Goal: Task Accomplishment & Management: Complete application form

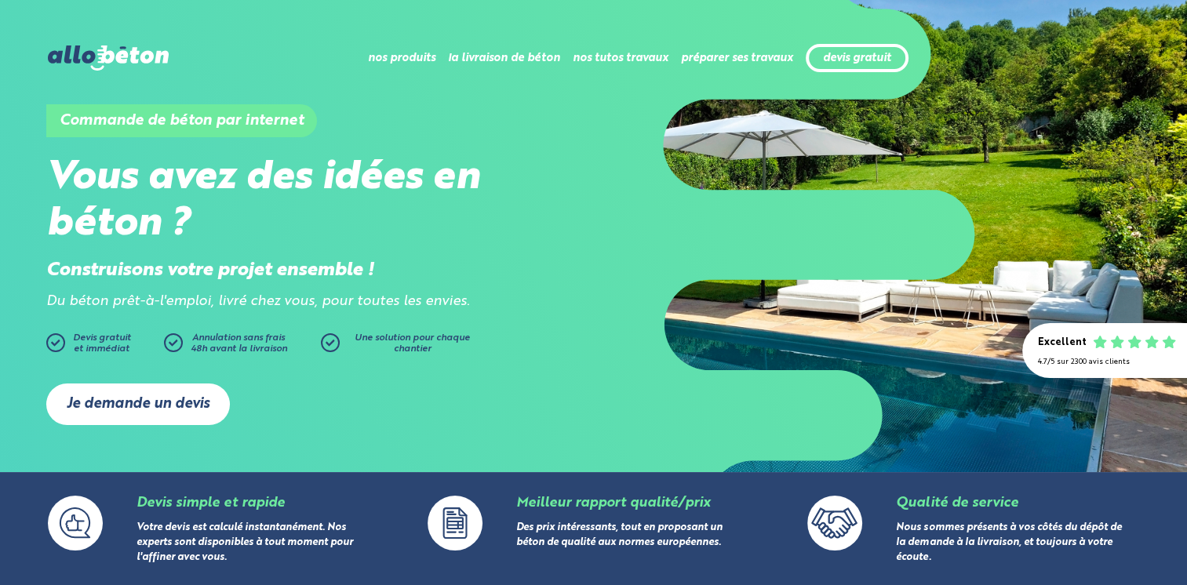
click at [132, 404] on link "Je demande un devis" at bounding box center [138, 405] width 184 height 42
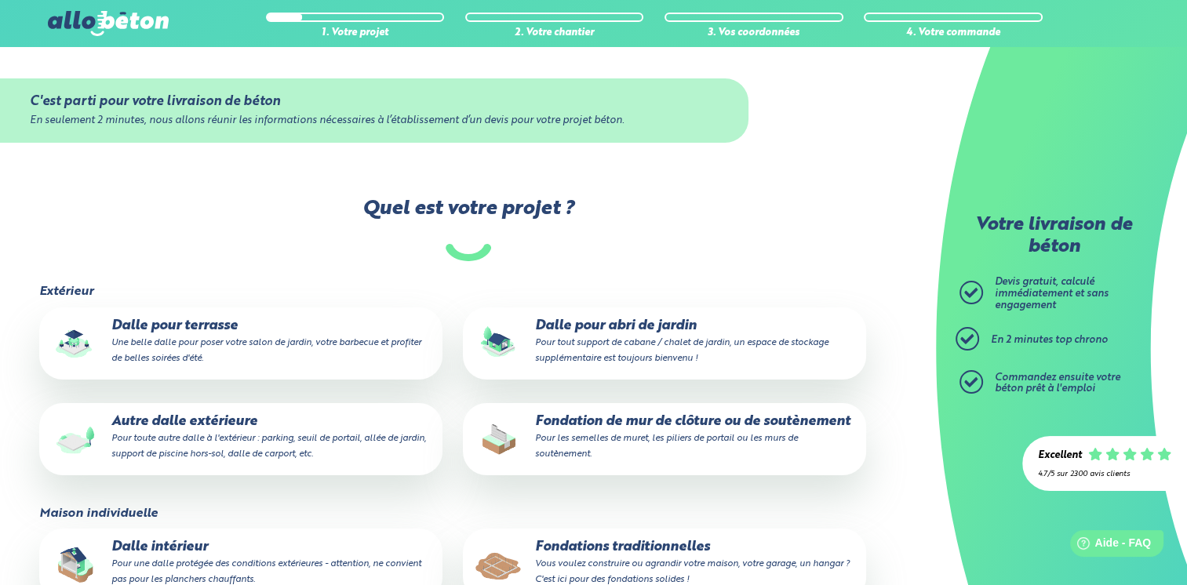
click at [179, 419] on p "Autre dalle extérieure Pour toute autre dalle à l'extérieur : parking, seuil de…" at bounding box center [240, 438] width 381 height 48
click at [0, 0] on input "Autre dalle extérieure Pour toute autre dalle à l'extérieur : parking, seuil de…" at bounding box center [0, 0] width 0 height 0
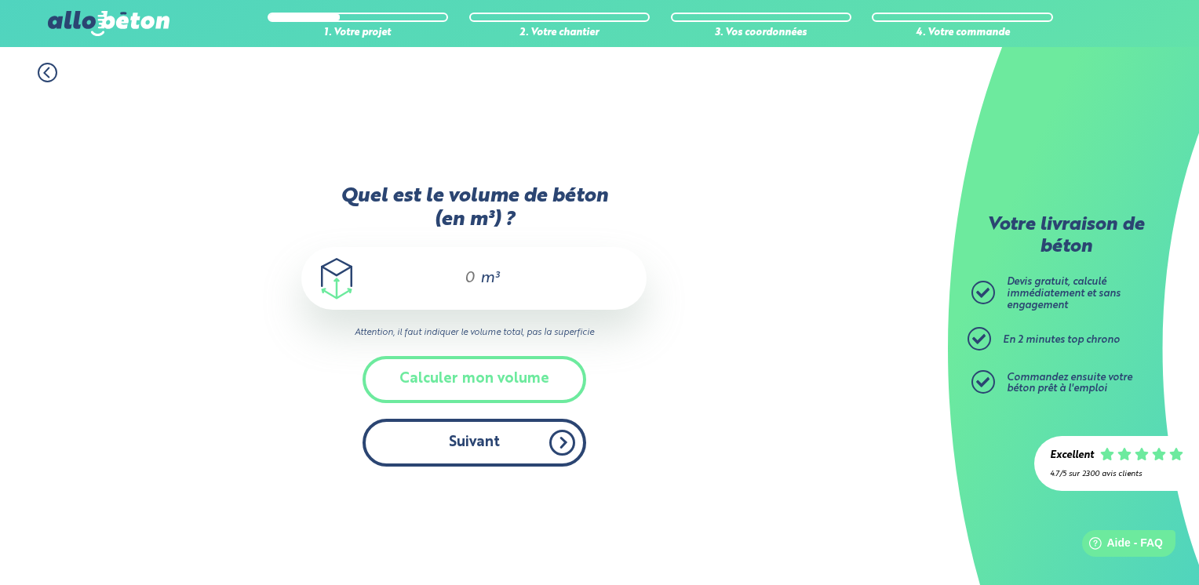
click at [472, 454] on button "Suivant" at bounding box center [474, 443] width 224 height 48
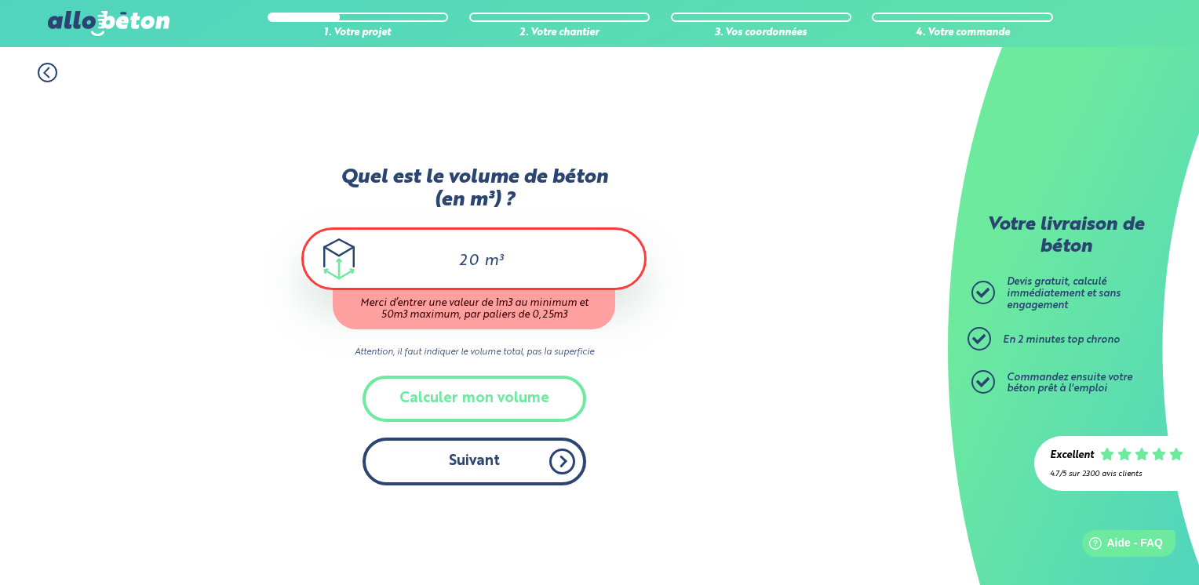
type input "20"
click at [459, 472] on div "Quel est le volume de béton (en m³) ? 20 m³ Merci d’entrer une valeur de 1m3 au…" at bounding box center [473, 334] width 345 height 336
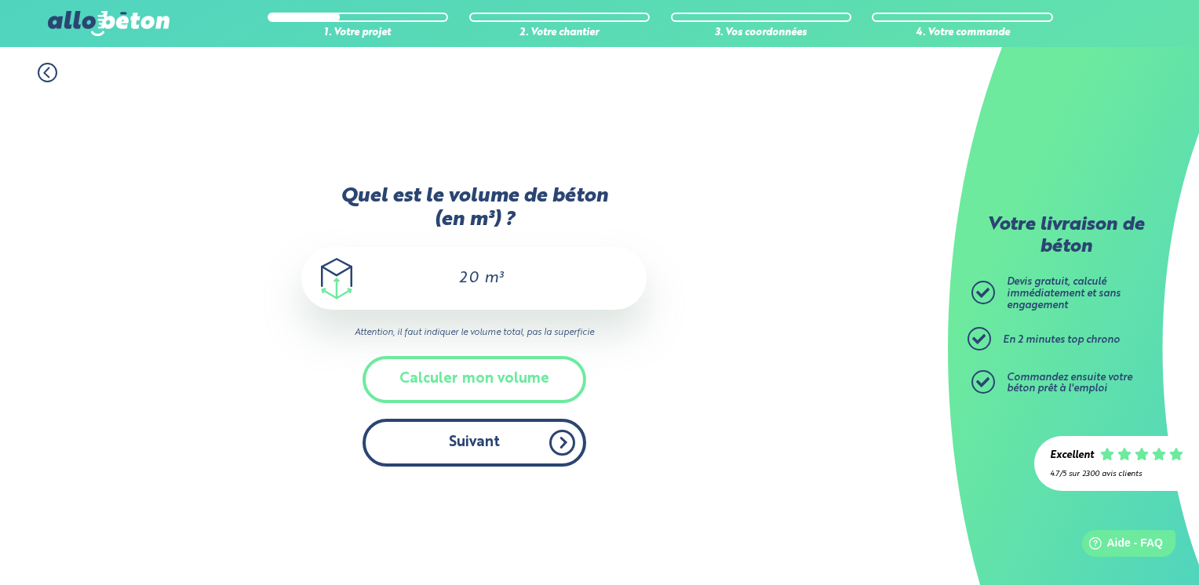
click at [469, 453] on button "Suivant" at bounding box center [474, 443] width 224 height 48
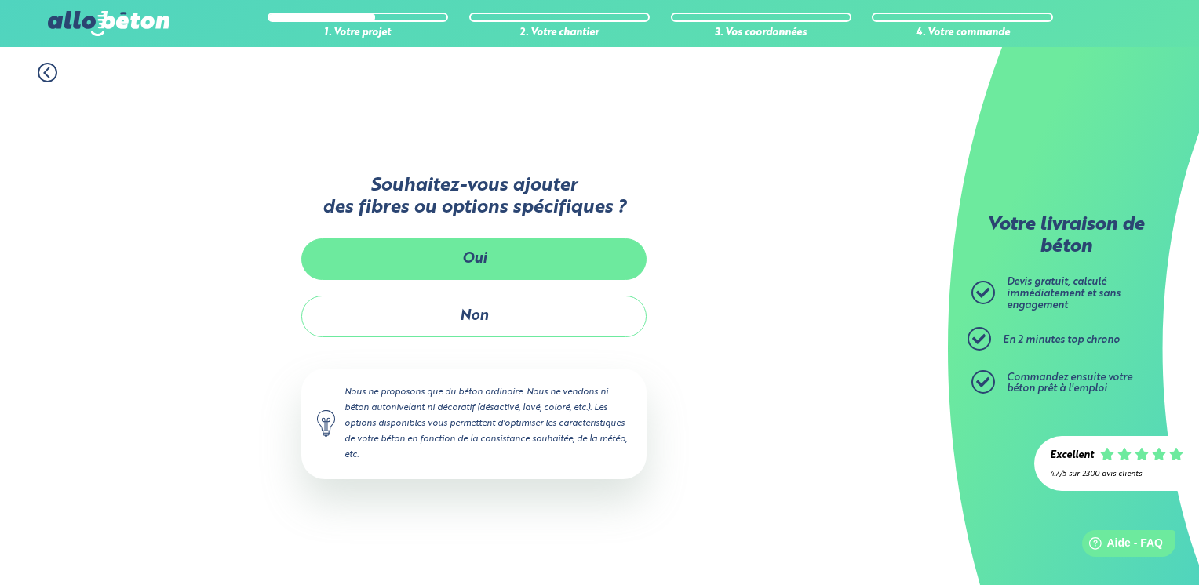
click at [537, 244] on button "Oui" at bounding box center [473, 259] width 345 height 42
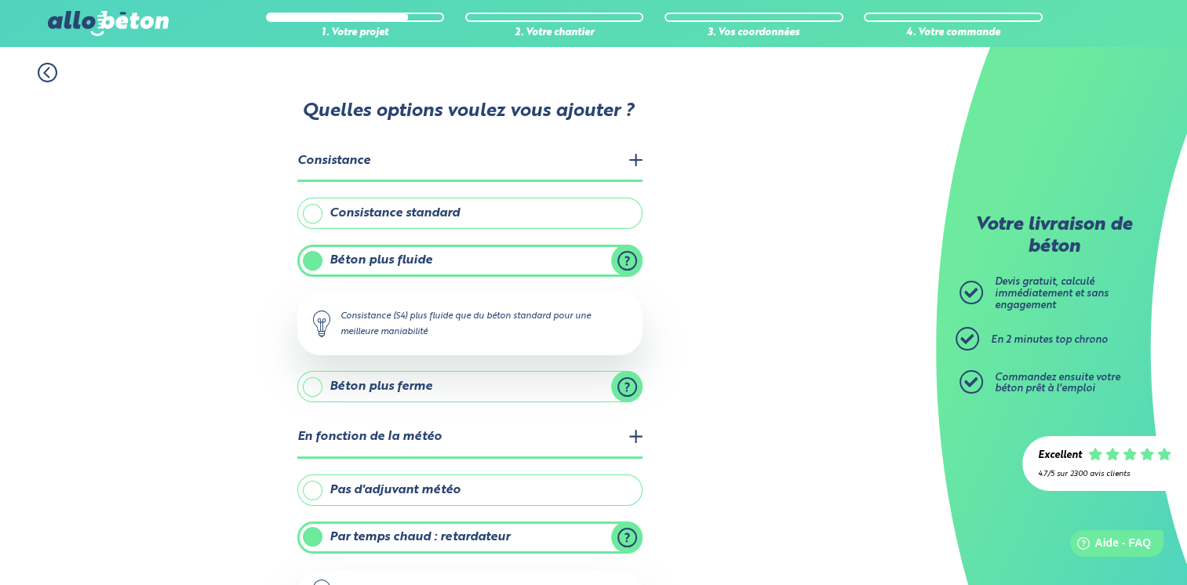
click at [511, 383] on label "Béton plus ferme" at bounding box center [469, 386] width 345 height 31
click at [0, 0] on input "Béton plus ferme" at bounding box center [0, 0] width 0 height 0
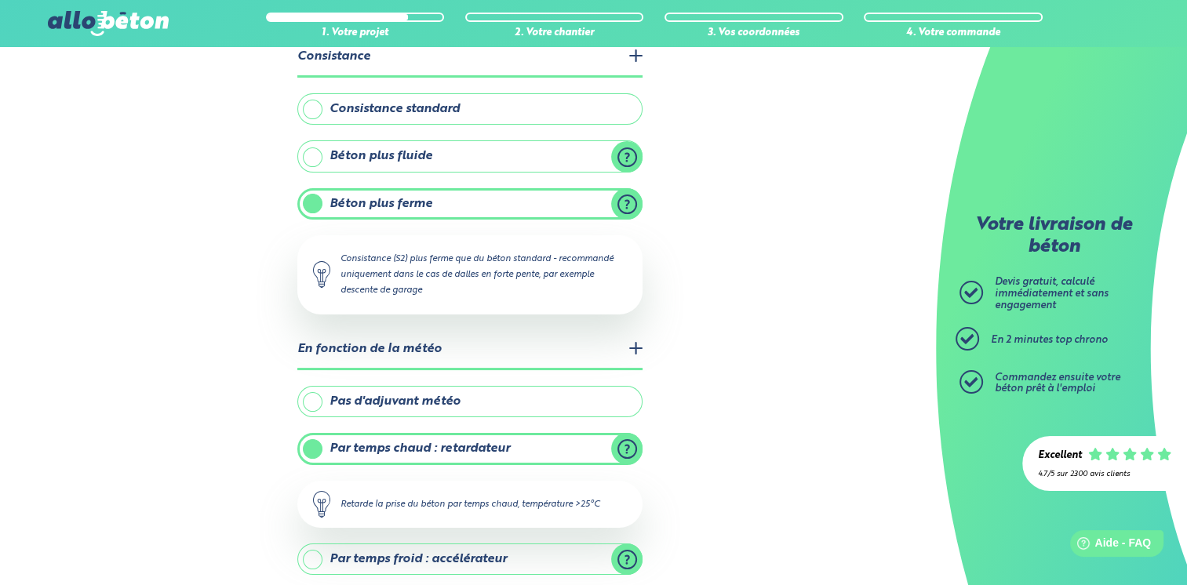
scroll to position [251, 0]
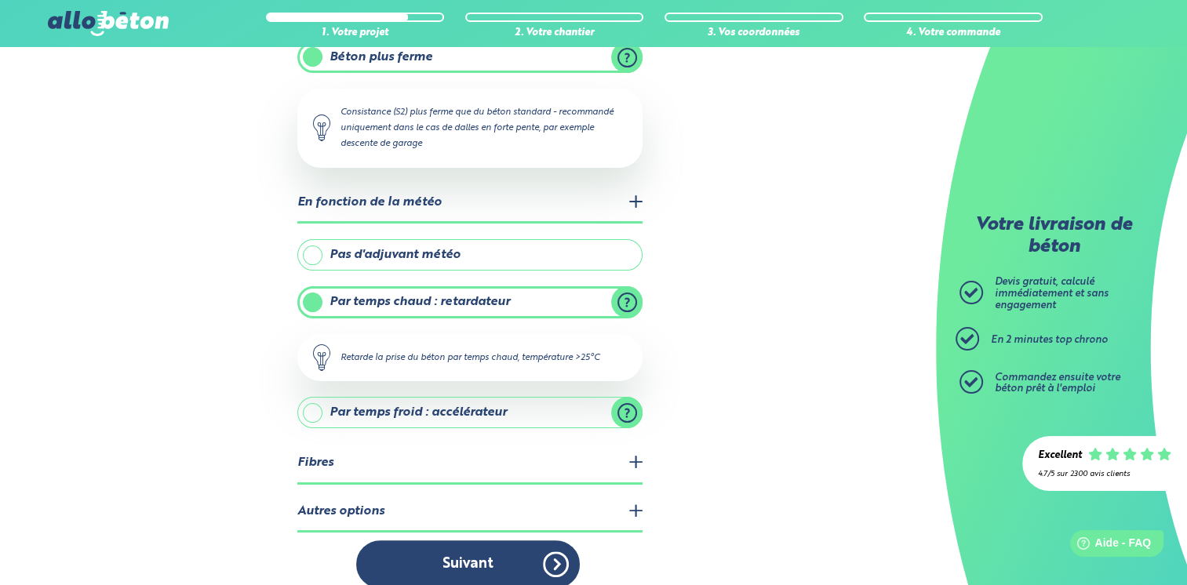
click at [567, 449] on legend "Fibres" at bounding box center [469, 464] width 345 height 40
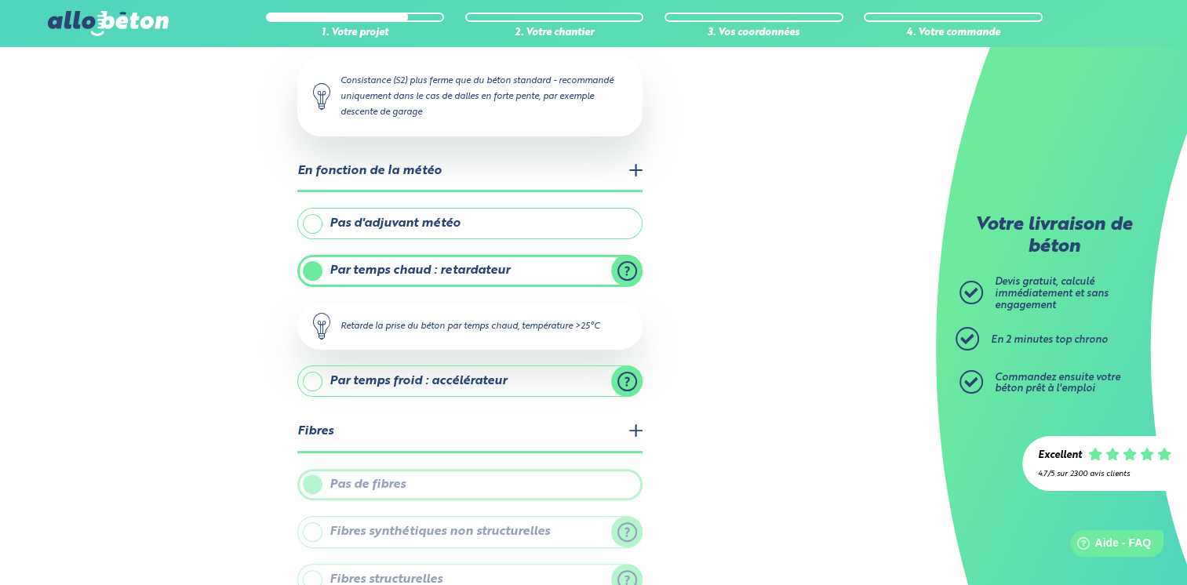
scroll to position [413, 0]
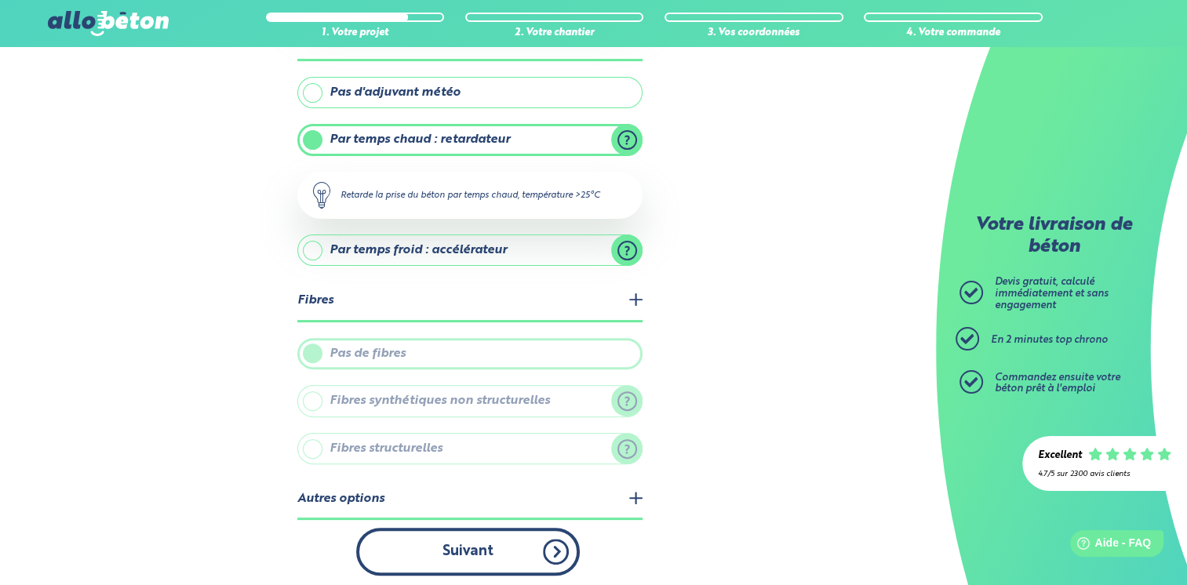
click at [506, 548] on button "Suivant" at bounding box center [468, 552] width 224 height 48
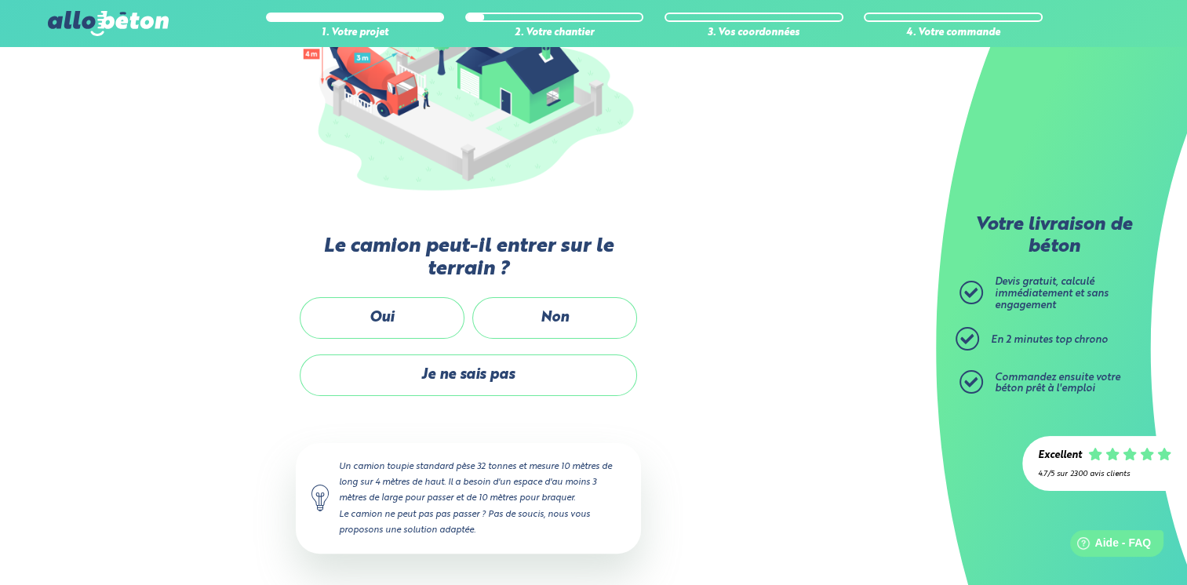
scroll to position [244, 0]
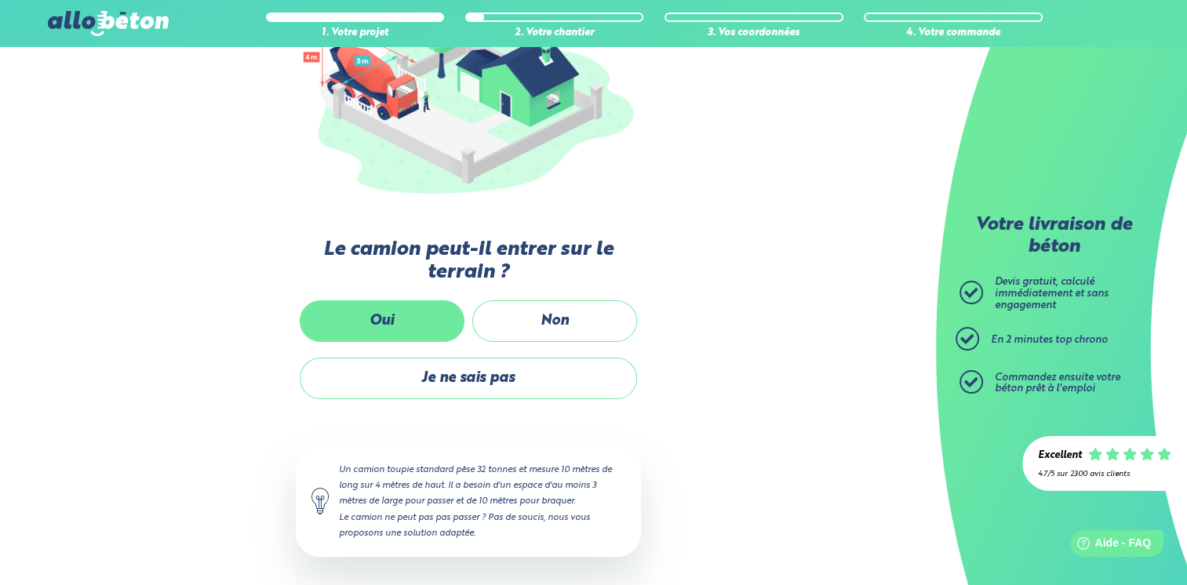
click at [411, 317] on label "Oui" at bounding box center [382, 321] width 165 height 42
click at [0, 0] on input "Oui" at bounding box center [0, 0] width 0 height 0
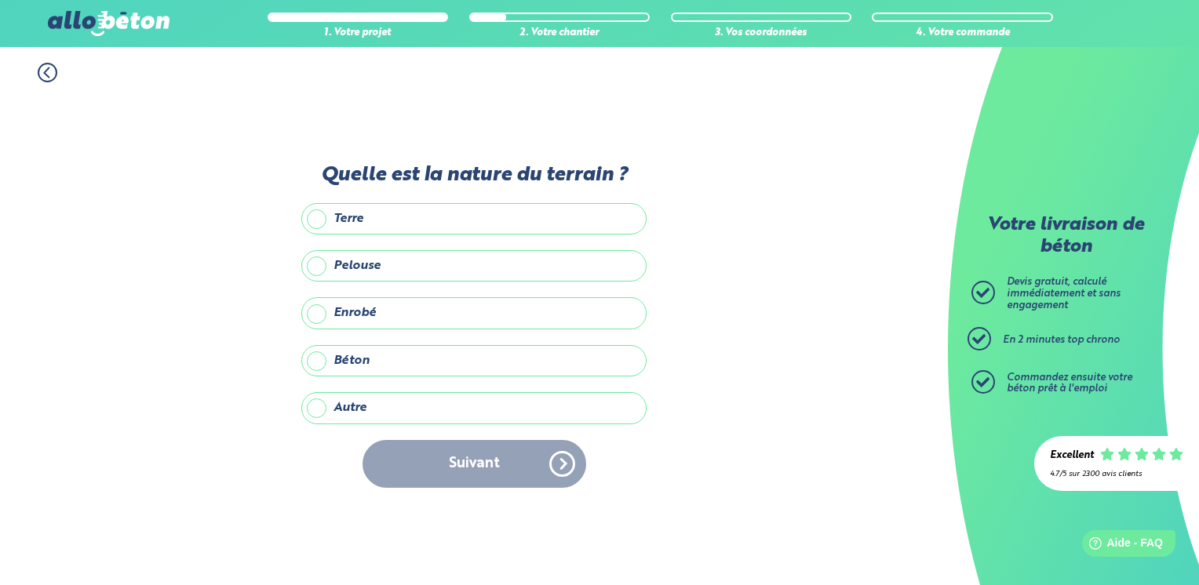
click at [312, 363] on label "Béton" at bounding box center [473, 360] width 345 height 31
click at [0, 0] on input "Béton" at bounding box center [0, 0] width 0 height 0
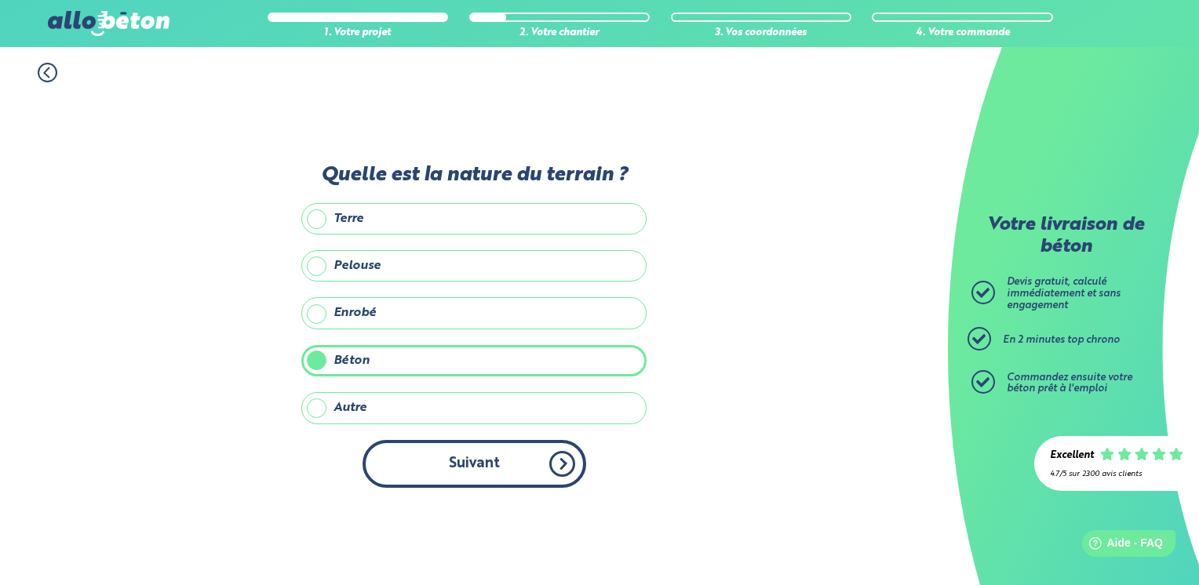
click at [468, 462] on button "Suivant" at bounding box center [474, 464] width 224 height 48
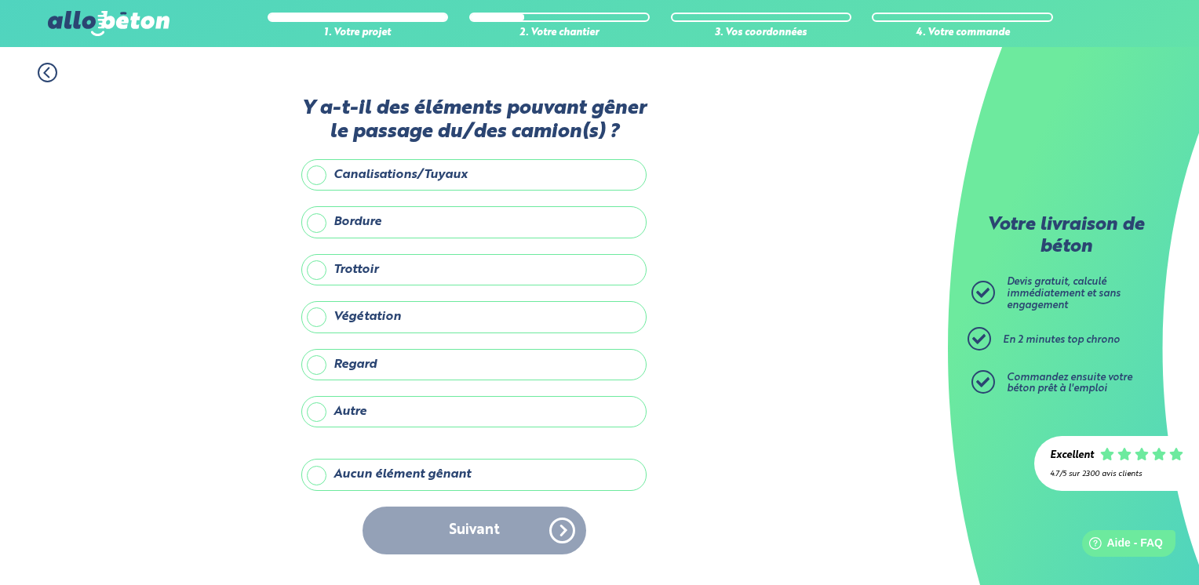
click at [325, 478] on label "Aucun élément gênant" at bounding box center [473, 474] width 345 height 31
click at [0, 0] on input "Aucun élément gênant" at bounding box center [0, 0] width 0 height 0
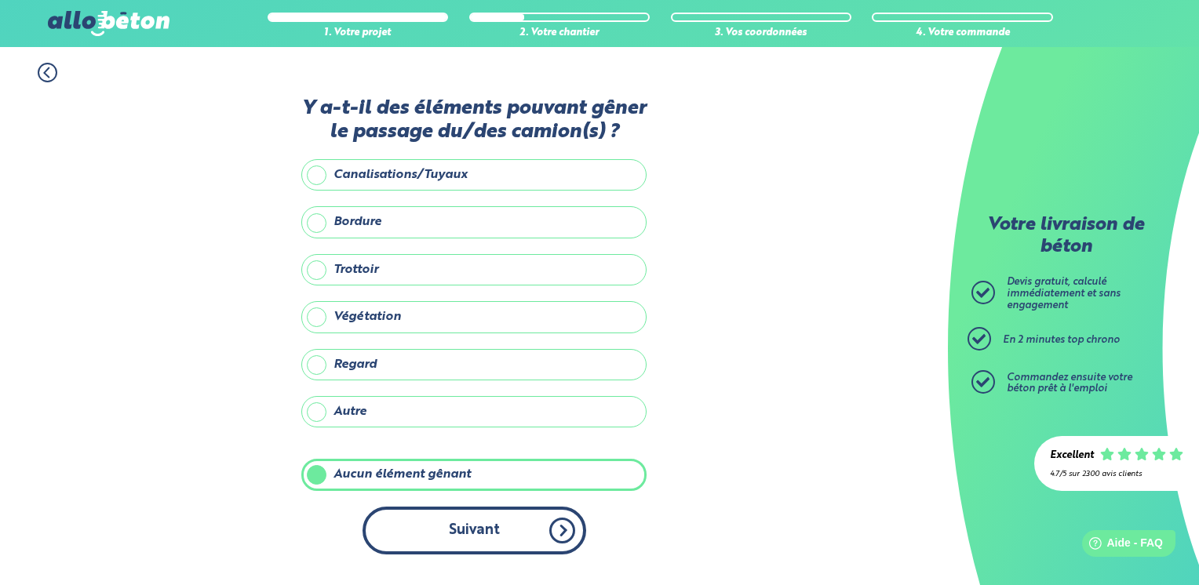
click at [472, 539] on button "Suivant" at bounding box center [474, 531] width 224 height 48
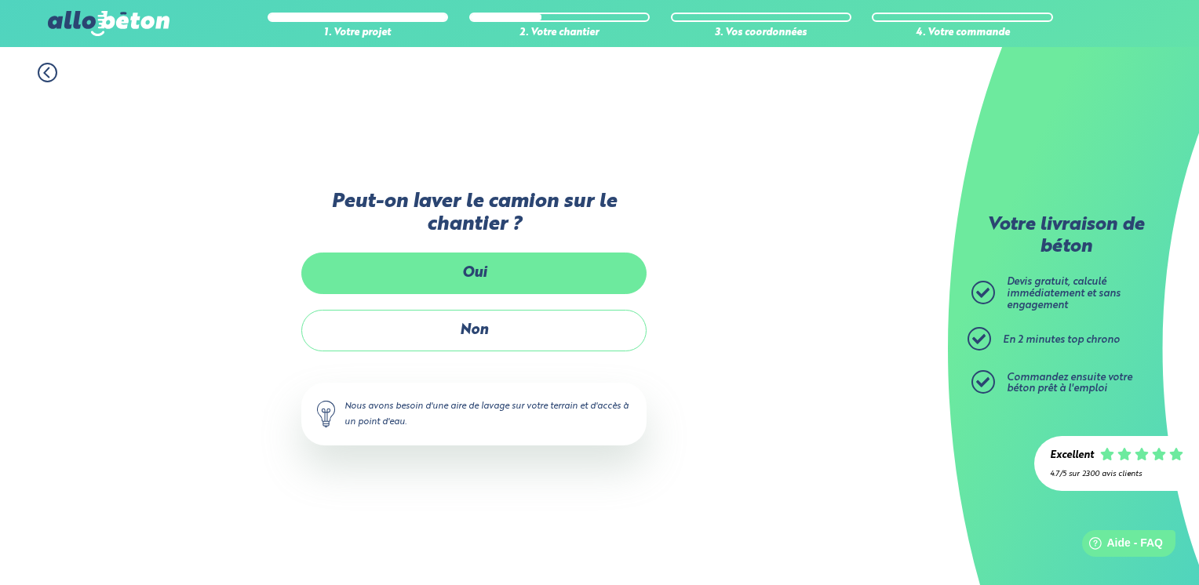
click at [524, 287] on label "Oui" at bounding box center [473, 274] width 345 height 42
click at [0, 0] on input "Oui" at bounding box center [0, 0] width 0 height 0
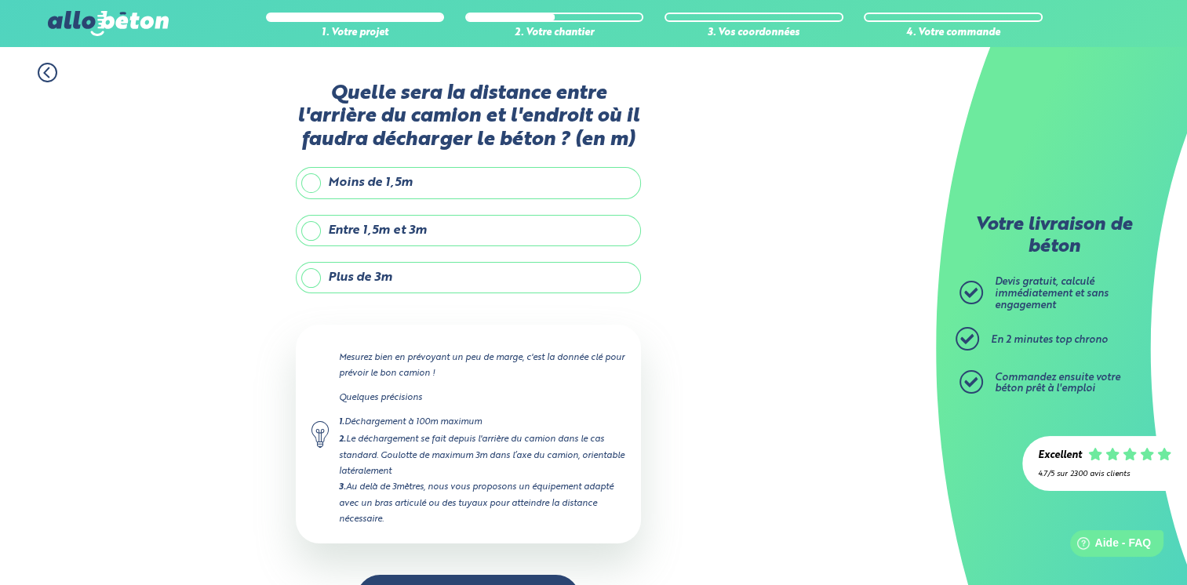
click at [311, 234] on label "Entre 1,5m et 3m" at bounding box center [468, 230] width 345 height 31
click at [0, 0] on input "Entre 1,5m et 3m" at bounding box center [0, 0] width 0 height 0
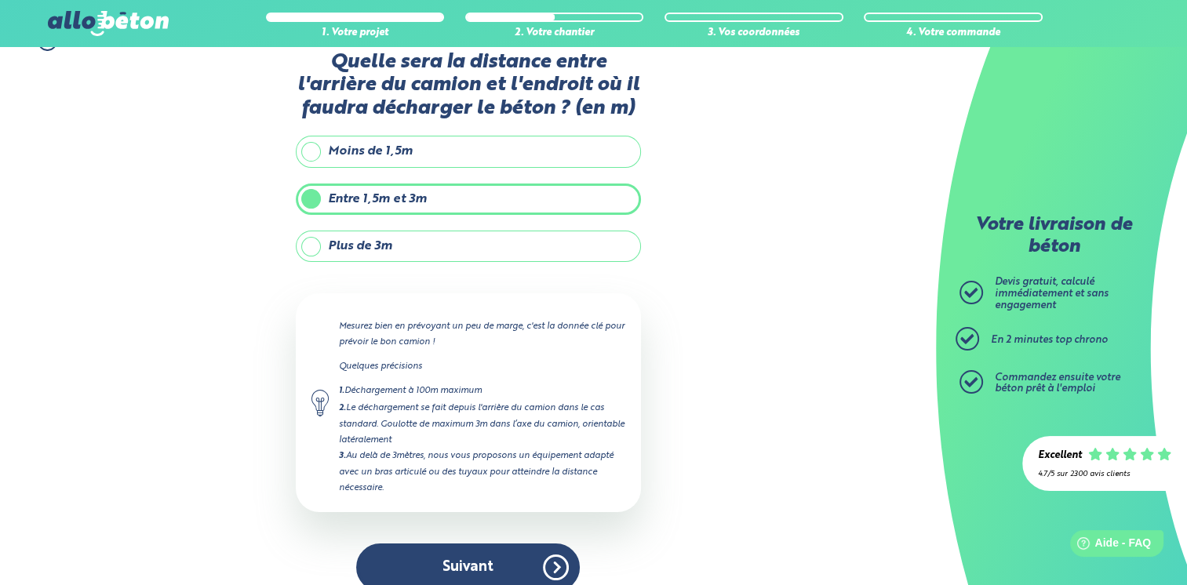
scroll to position [49, 0]
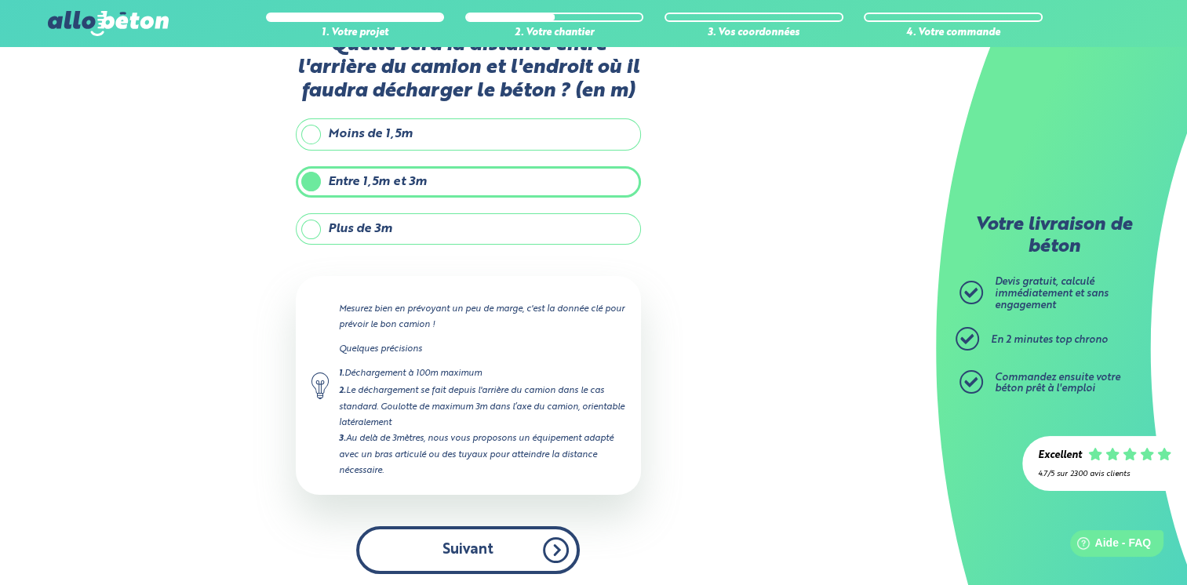
click at [550, 544] on button "Suivant" at bounding box center [468, 550] width 224 height 48
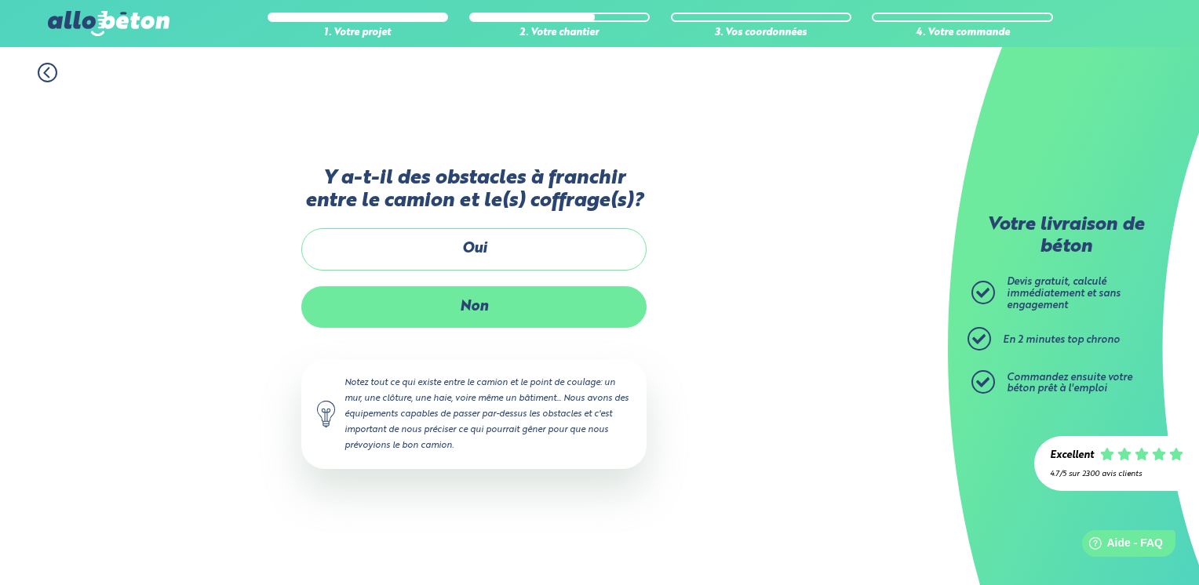
click at [514, 315] on label "Non" at bounding box center [473, 307] width 345 height 42
click at [0, 0] on input "Non" at bounding box center [0, 0] width 0 height 0
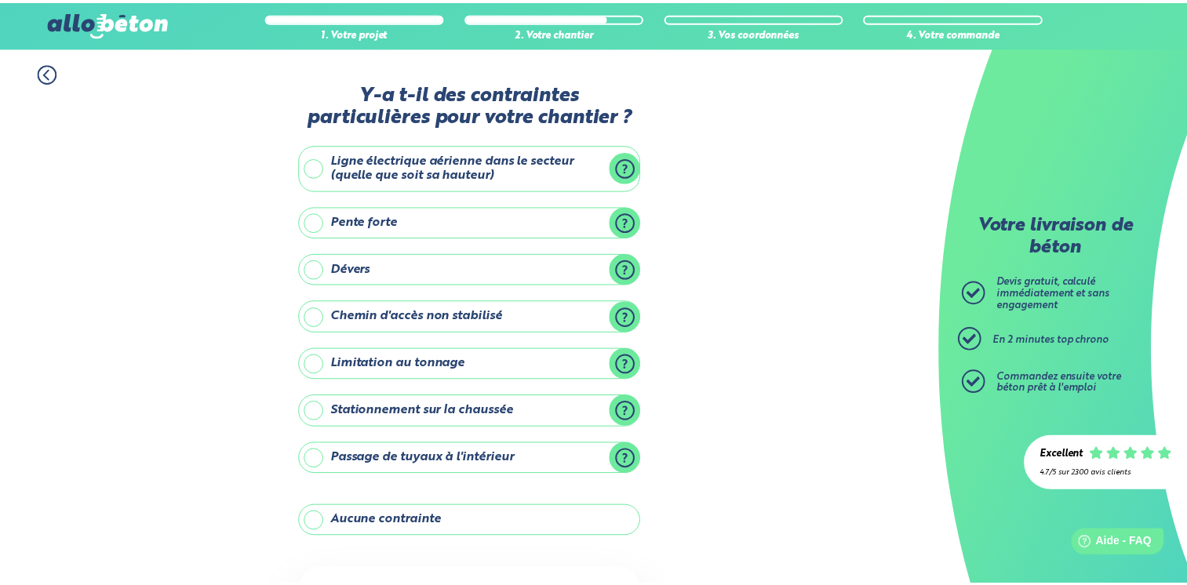
scroll to position [139, 0]
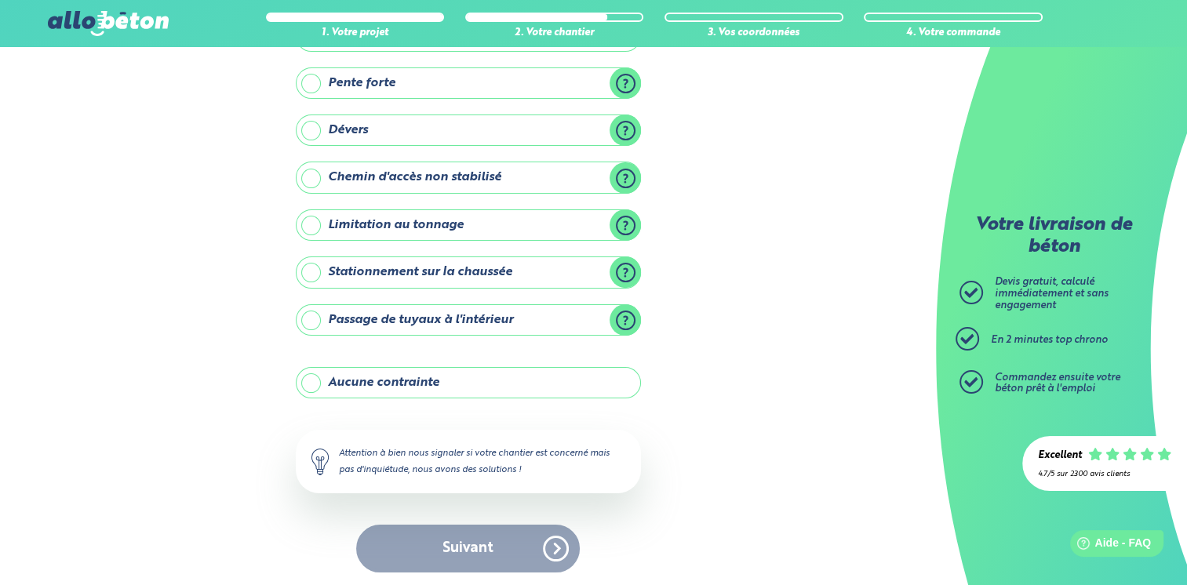
click at [409, 377] on label "Aucune contrainte" at bounding box center [468, 382] width 345 height 31
click at [0, 0] on input "Aucune contrainte" at bounding box center [0, 0] width 0 height 0
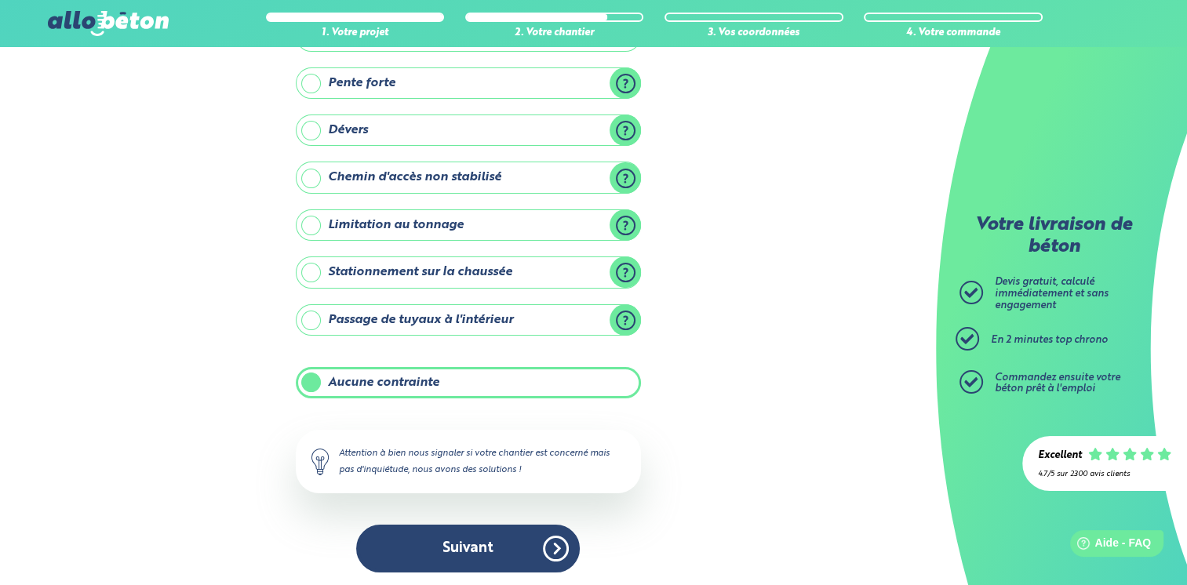
scroll to position [138, 0]
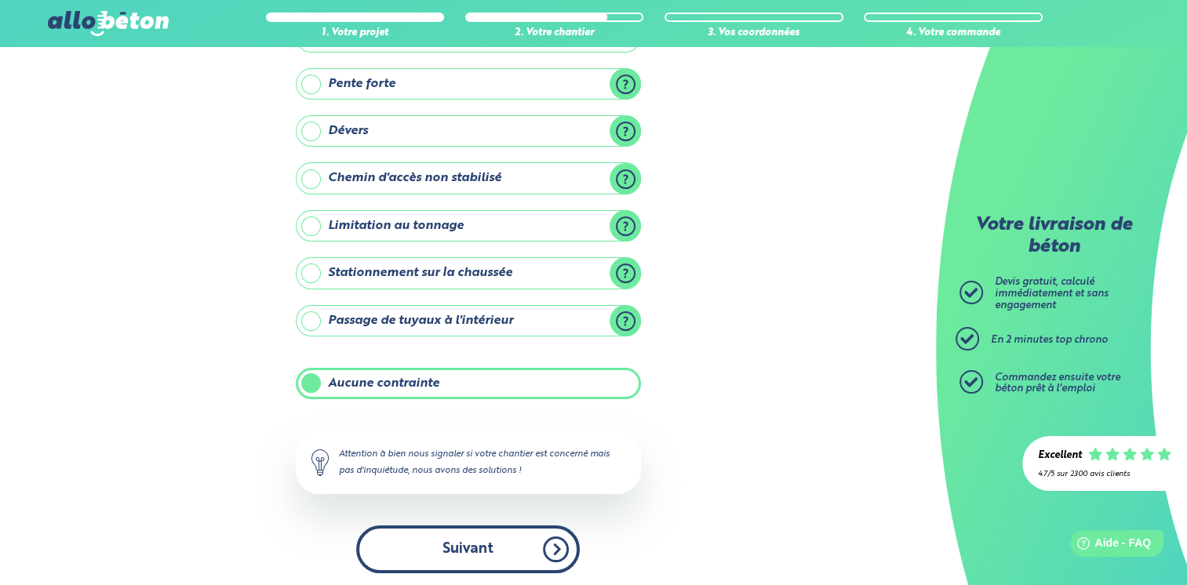
click at [509, 550] on button "Suivant" at bounding box center [468, 550] width 224 height 48
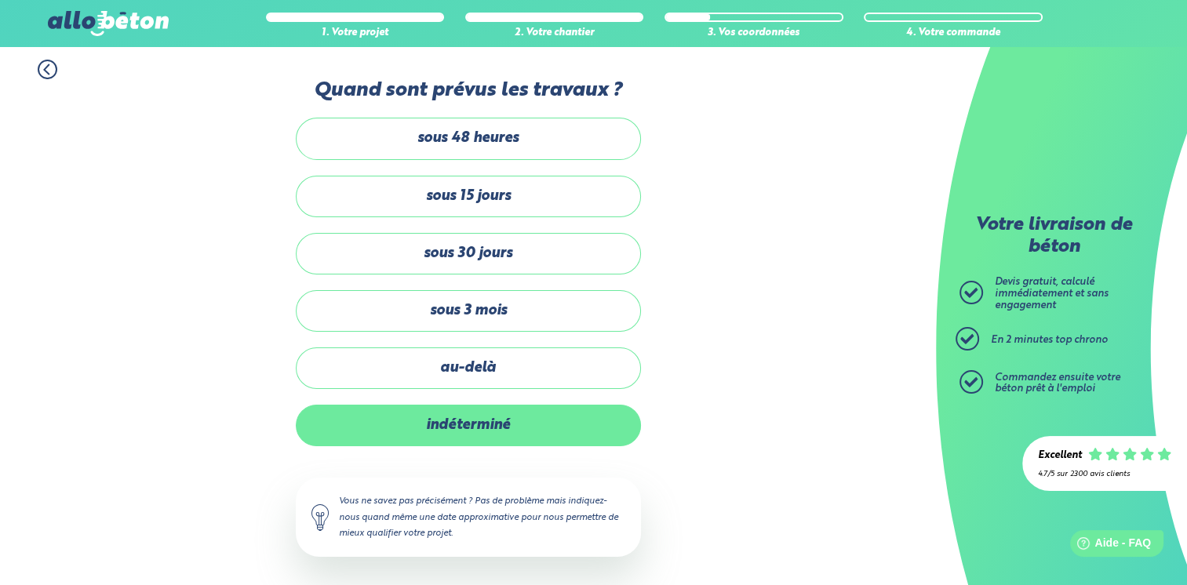
click at [506, 432] on label "indéterminé" at bounding box center [468, 426] width 345 height 42
click at [0, 0] on input "indéterminé" at bounding box center [0, 0] width 0 height 0
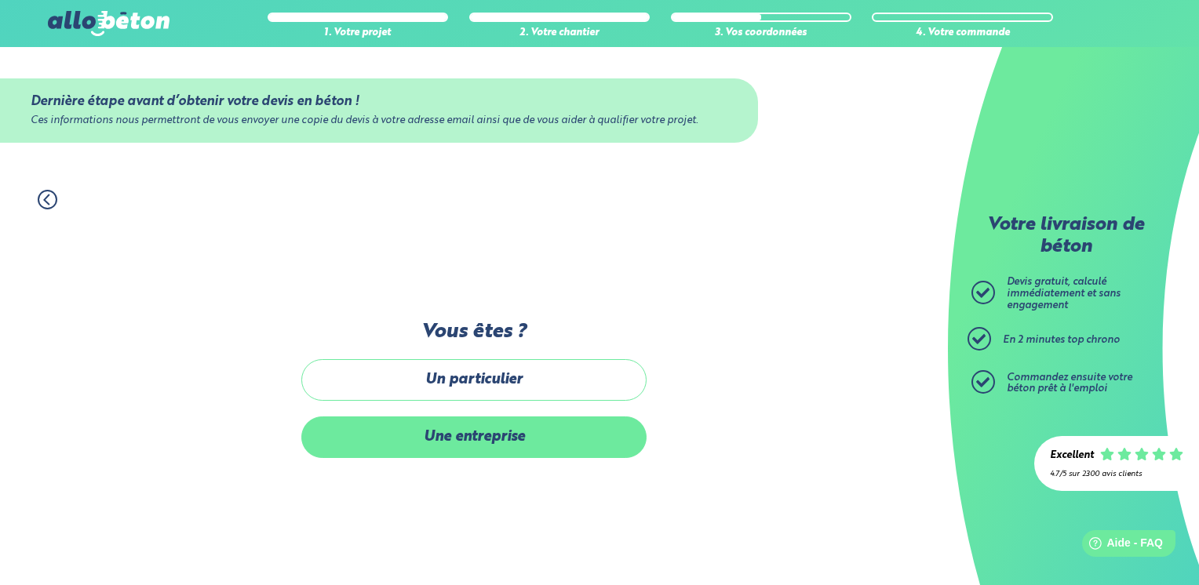
click at [513, 450] on label "Une entreprise" at bounding box center [473, 438] width 345 height 42
click at [0, 0] on input "Une entreprise" at bounding box center [0, 0] width 0 height 0
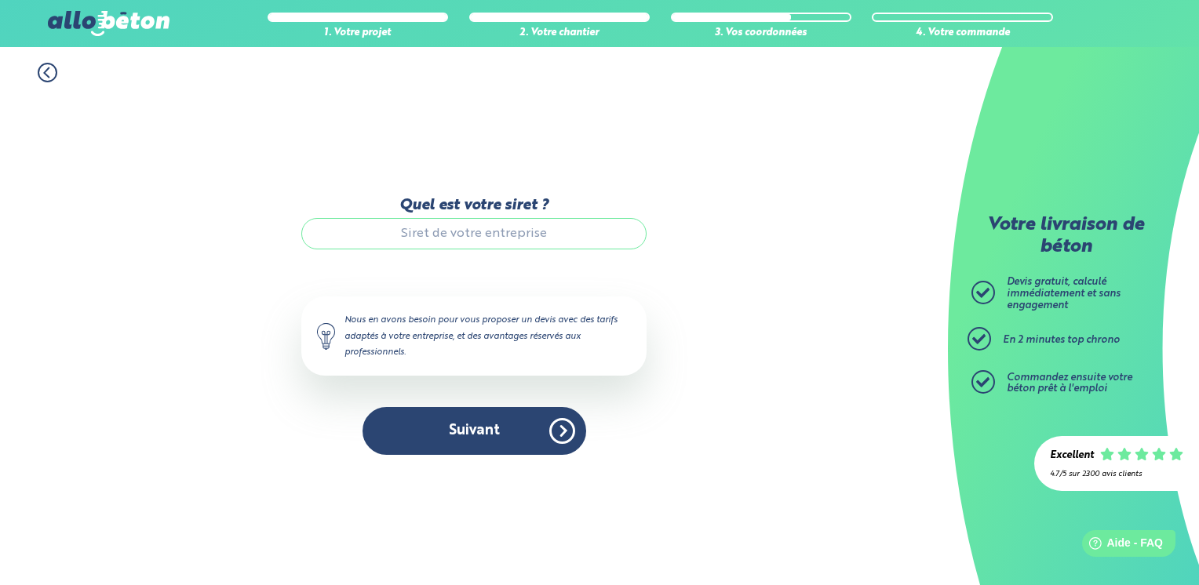
click at [478, 241] on input "Quel est votre siret ?" at bounding box center [473, 233] width 345 height 31
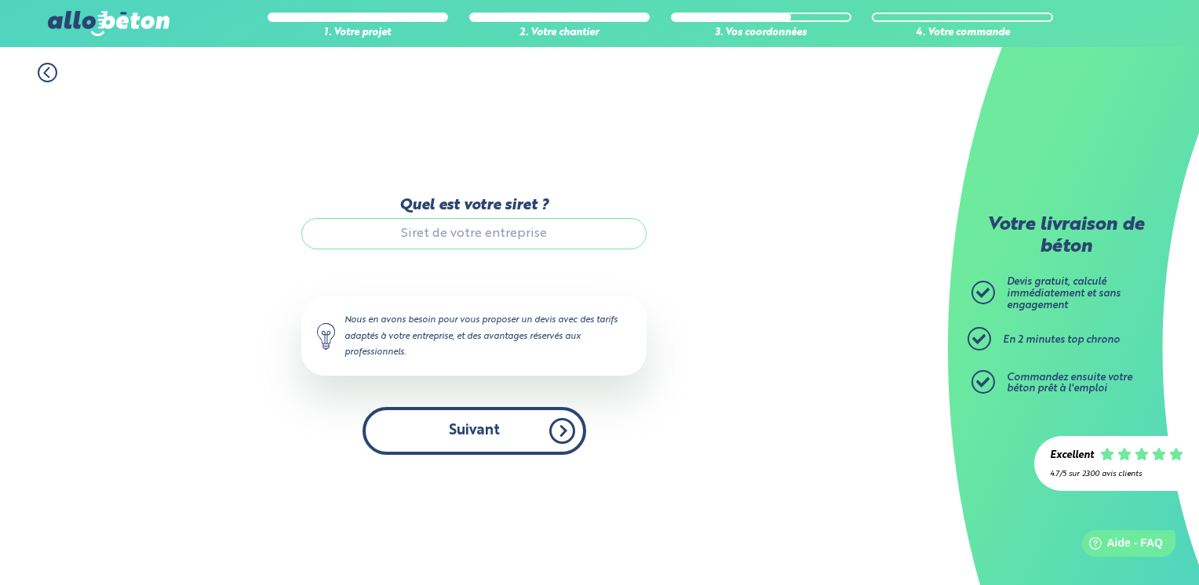
click at [464, 424] on button "Suivant" at bounding box center [474, 431] width 224 height 48
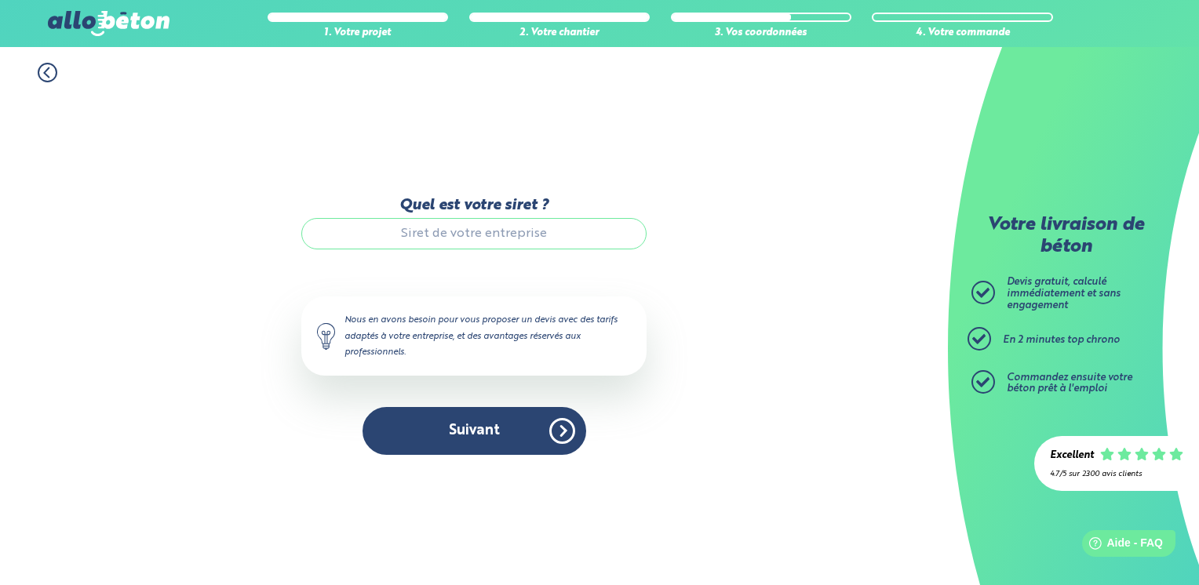
click at [45, 69] on icon at bounding box center [48, 73] width 20 height 20
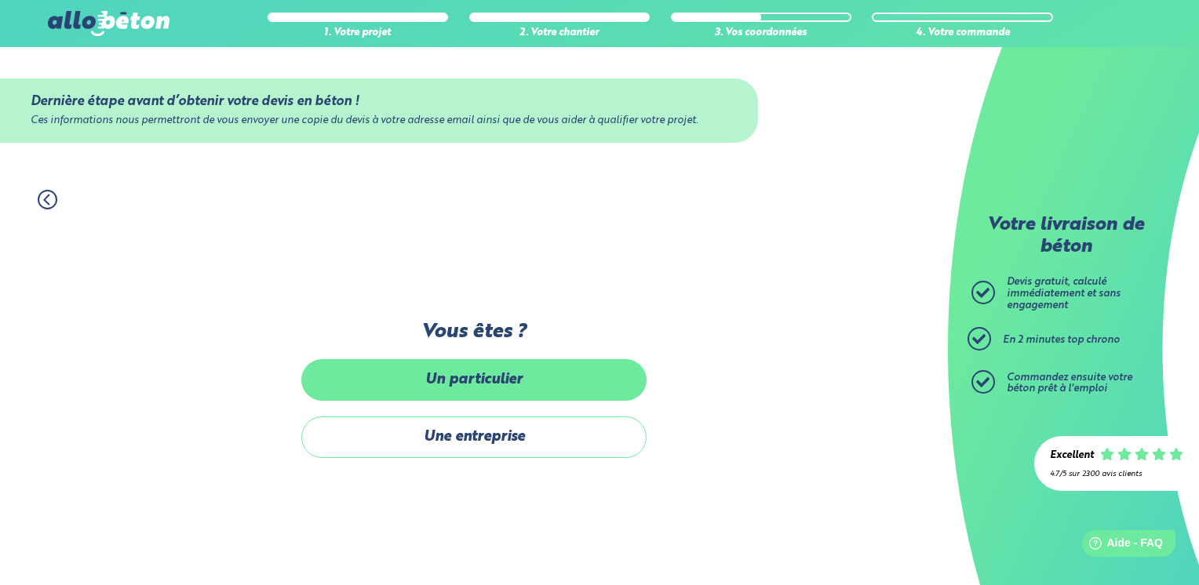
click at [364, 383] on label "Un particulier" at bounding box center [473, 380] width 345 height 42
click at [0, 0] on input "Un particulier" at bounding box center [0, 0] width 0 height 0
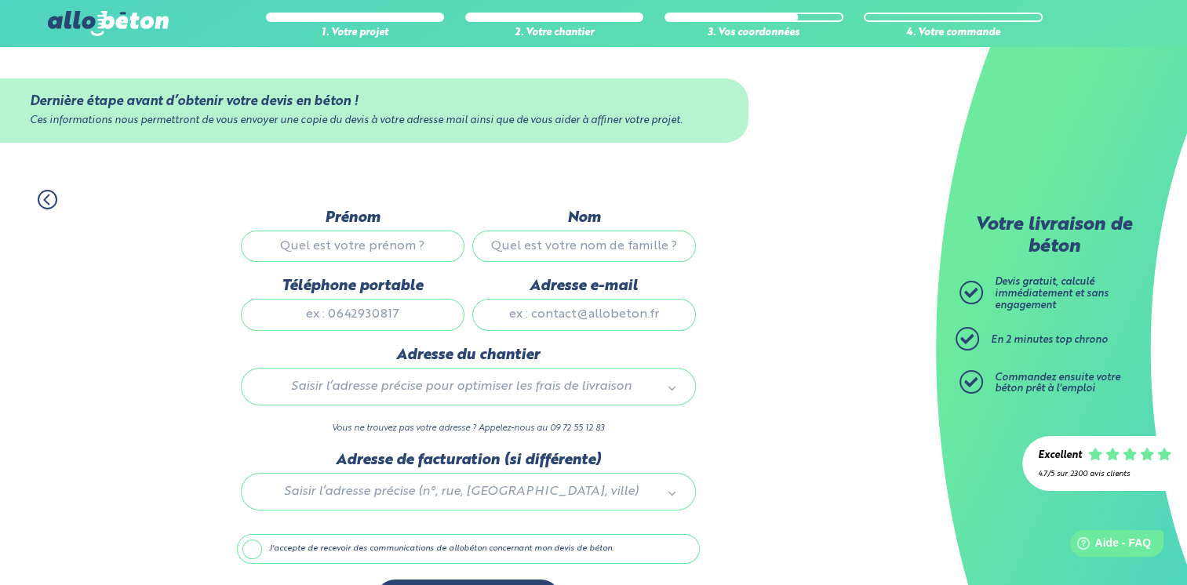
click at [388, 251] on input "Prénom" at bounding box center [353, 246] width 224 height 31
type input "florian"
type input "bandu"
type input "0631426398"
type input "florianbandu@outlook.fr"
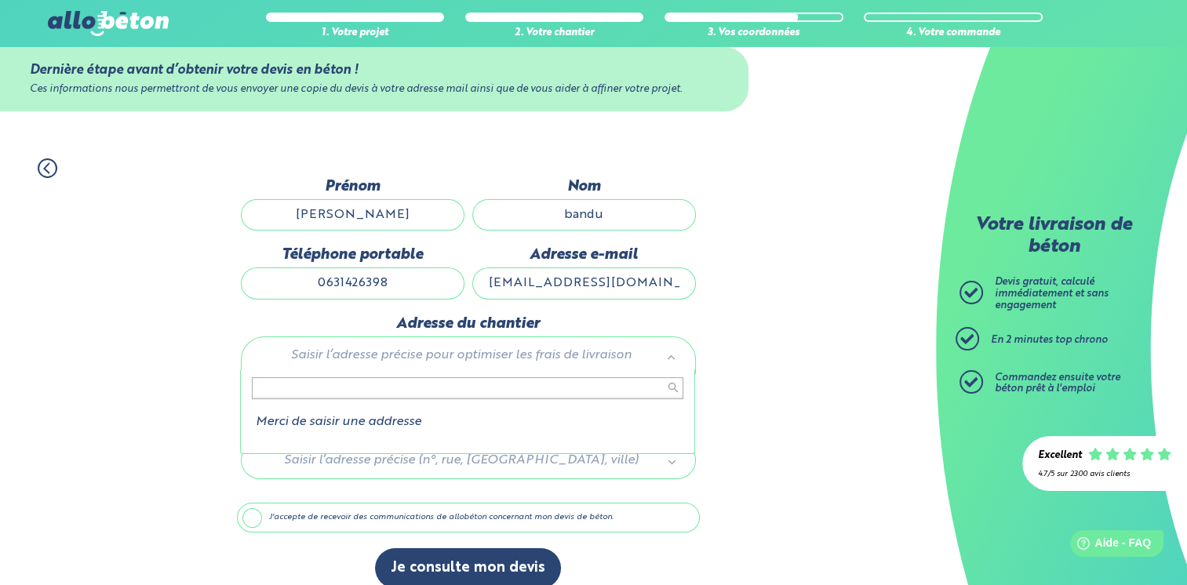
scroll to position [48, 0]
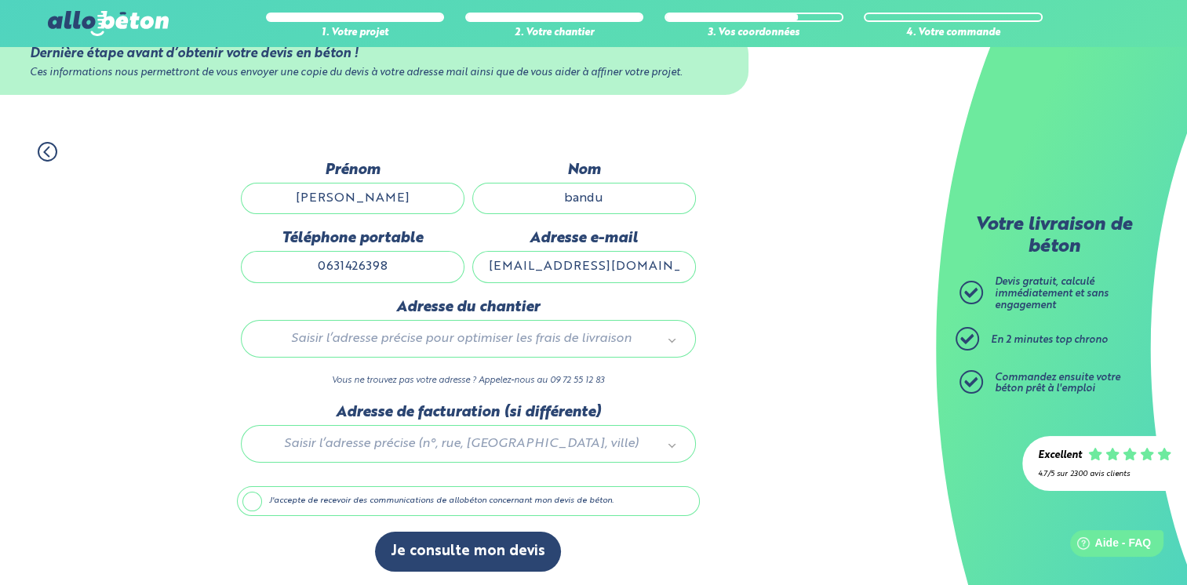
click at [247, 501] on label "J'accepte de recevoir des communications de allobéton concernant mon devis de b…" at bounding box center [468, 501] width 463 height 30
click at [0, 0] on input "J'accepte de recevoir des communications de allobéton concernant mon devis de b…" at bounding box center [0, 0] width 0 height 0
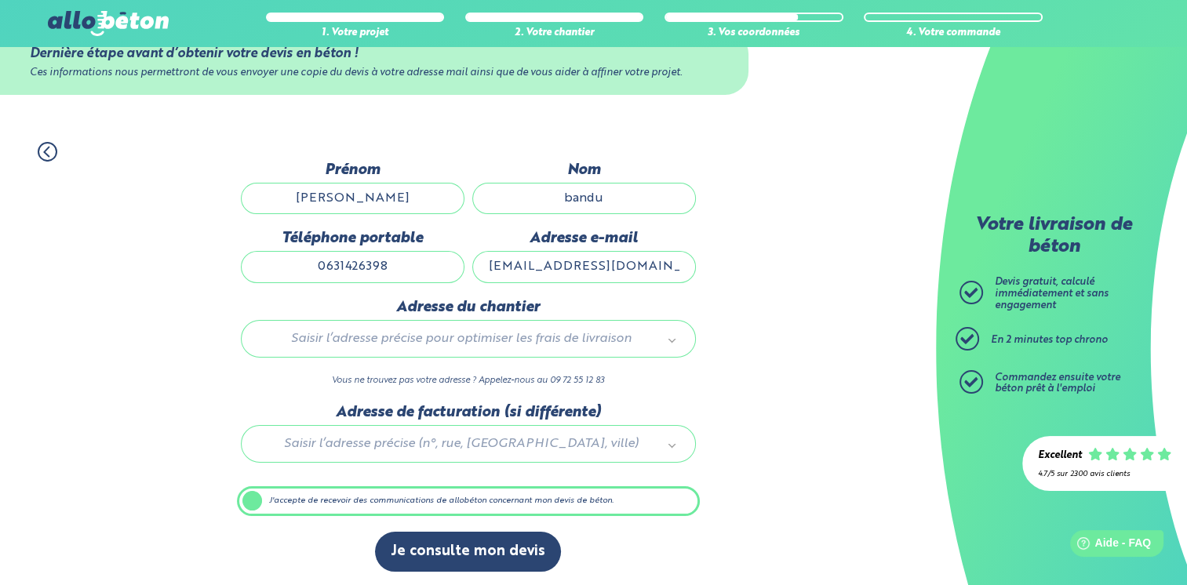
scroll to position [47, 0]
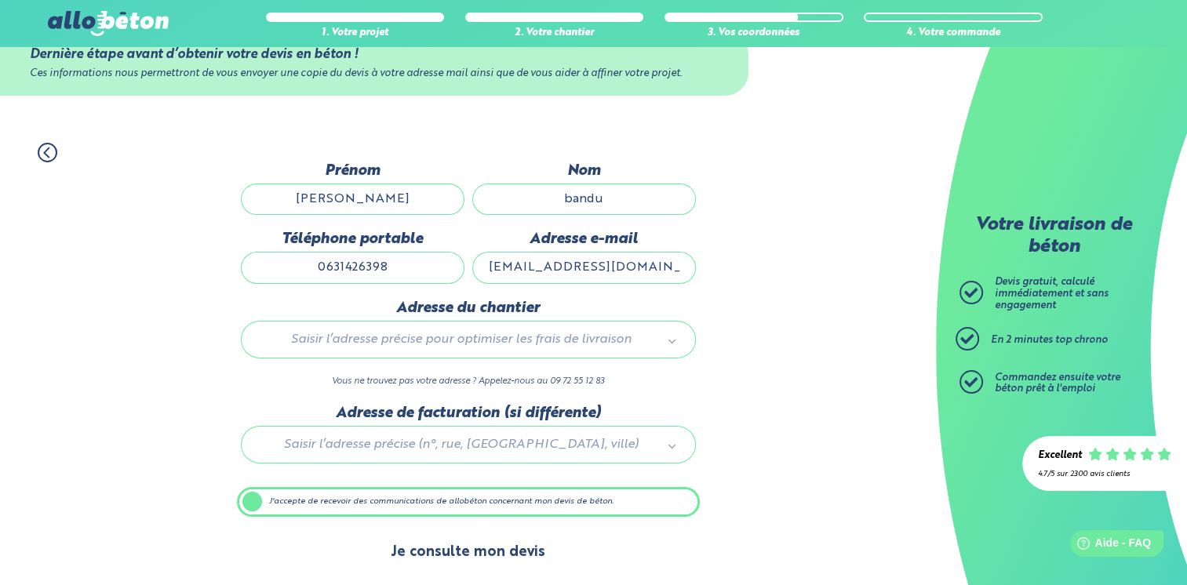
click at [438, 551] on button "Je consulte mon devis" at bounding box center [468, 553] width 186 height 40
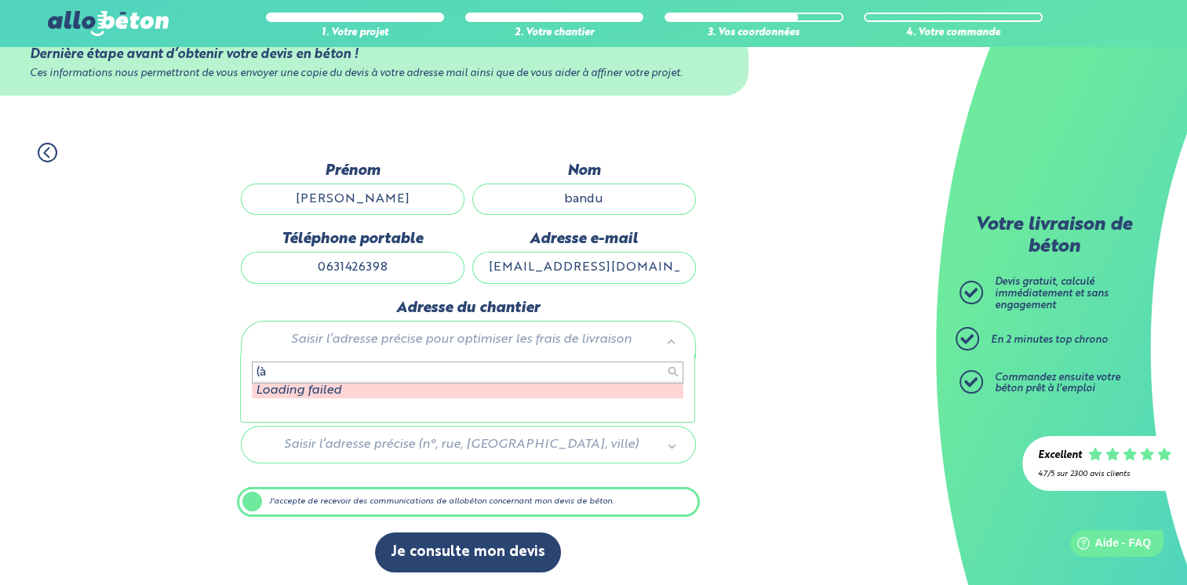
type input "("
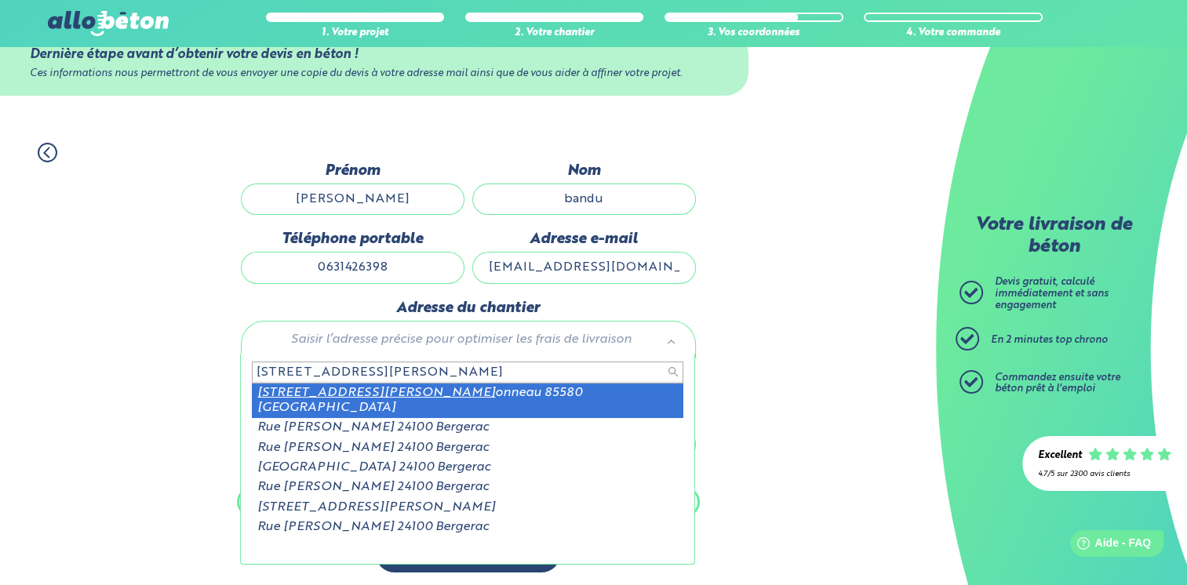
type input "50 rue paul berj"
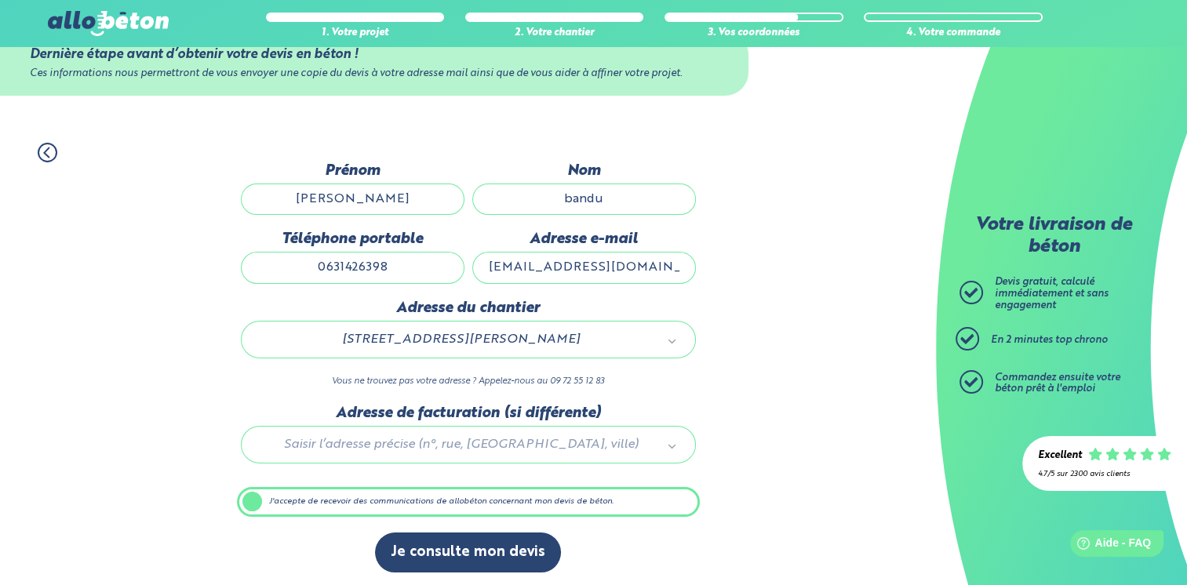
click at [482, 440] on div at bounding box center [468, 442] width 463 height 75
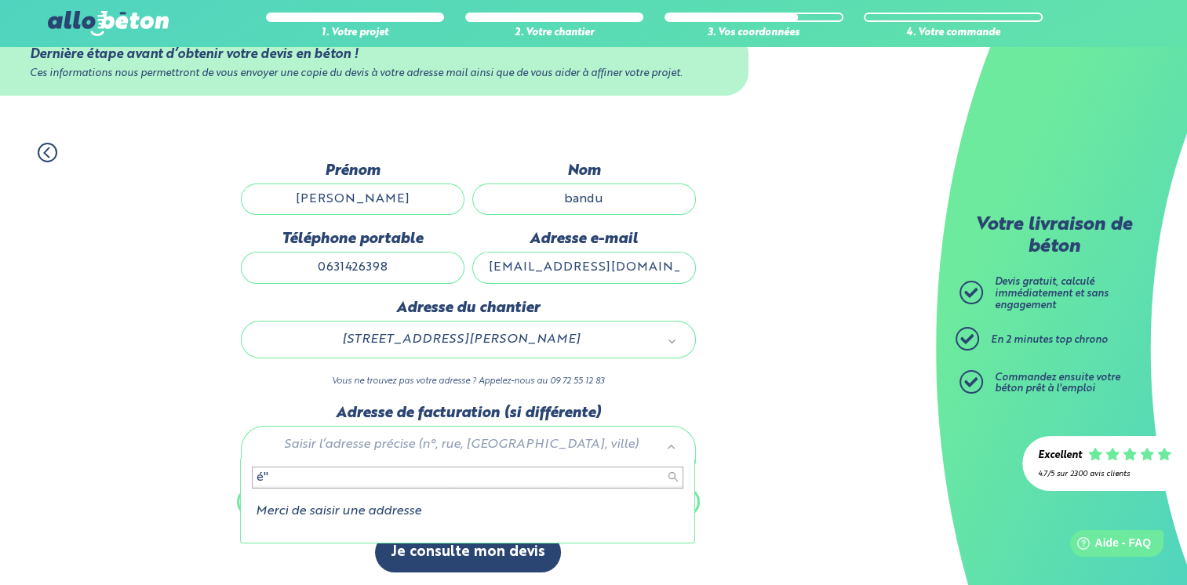
type input "é"
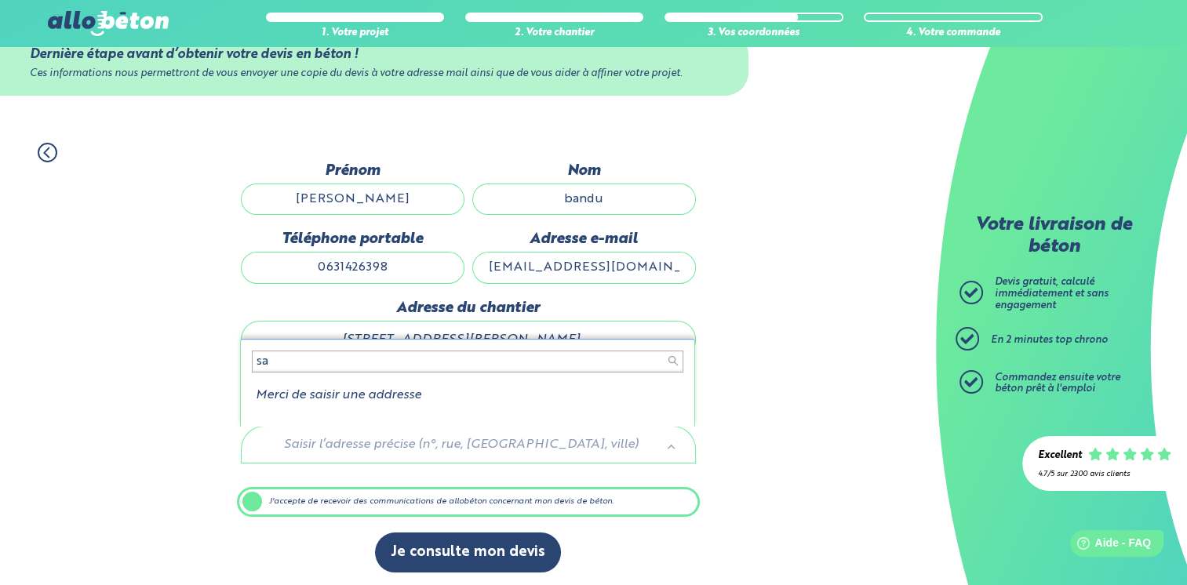
type input "s"
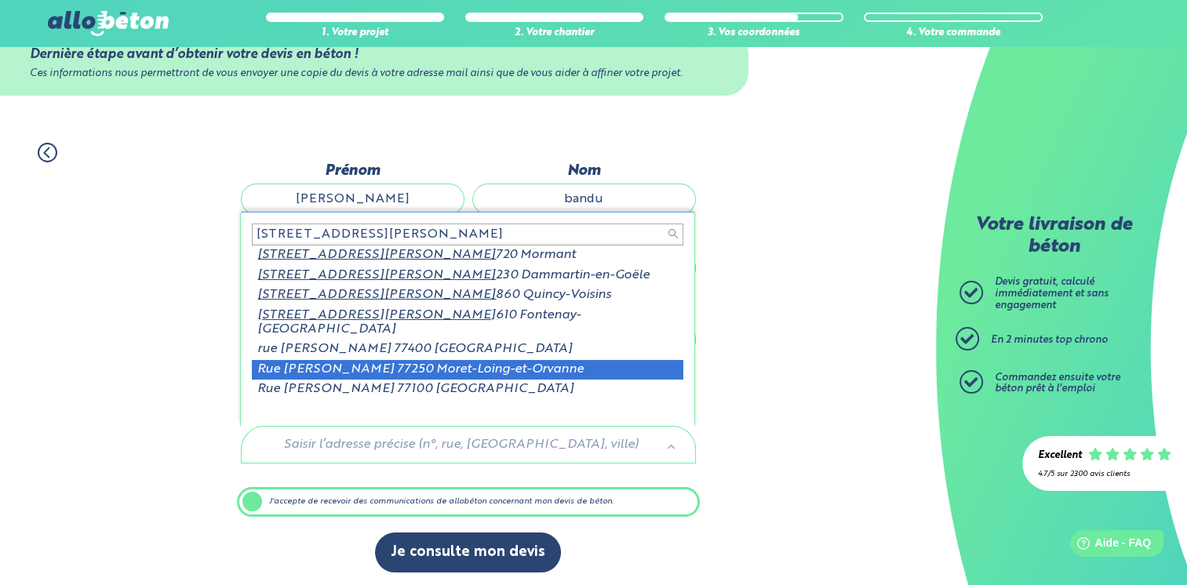
scroll to position [2, 0]
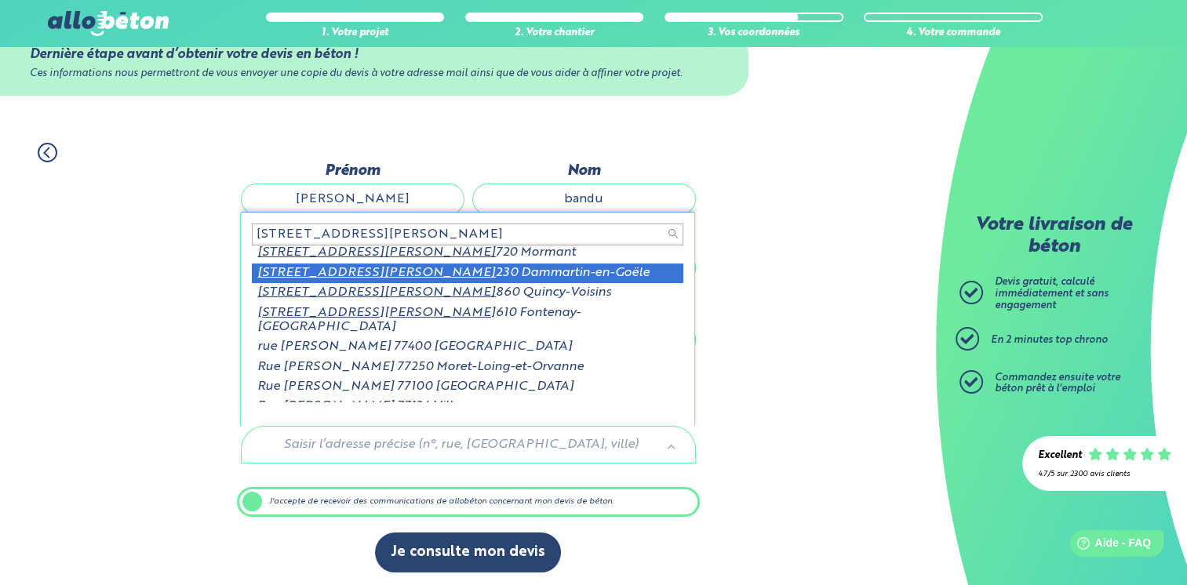
type input "23 rue simone veil 77"
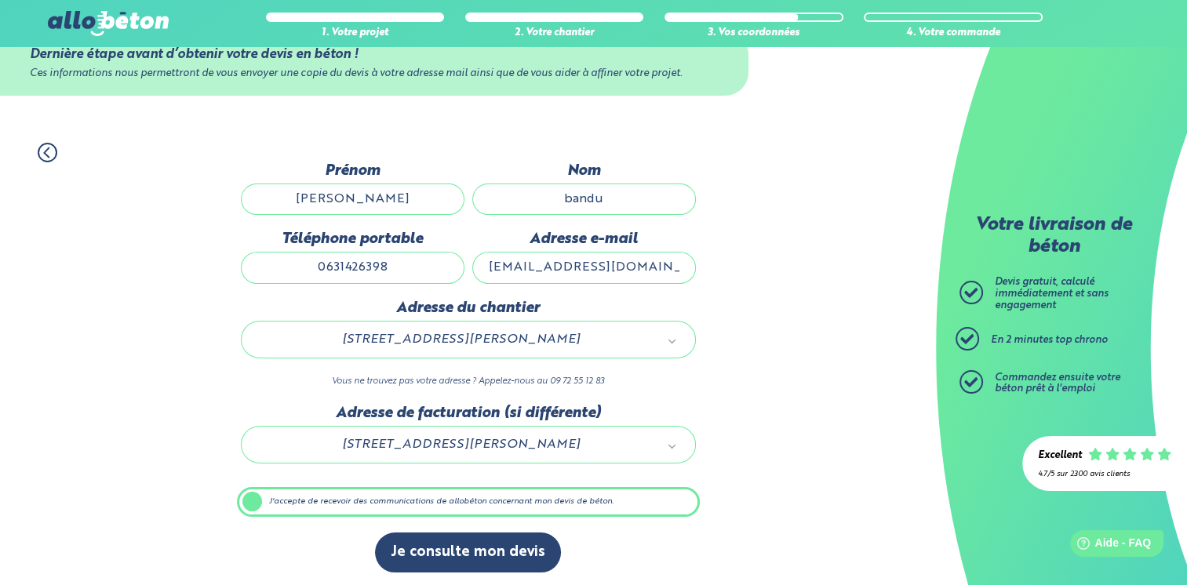
click at [248, 499] on label "J'accepte de recevoir des communications de allobéton concernant mon devis de b…" at bounding box center [468, 502] width 463 height 30
click at [0, 0] on input "J'accepte de recevoir des communications de allobéton concernant mon devis de b…" at bounding box center [0, 0] width 0 height 0
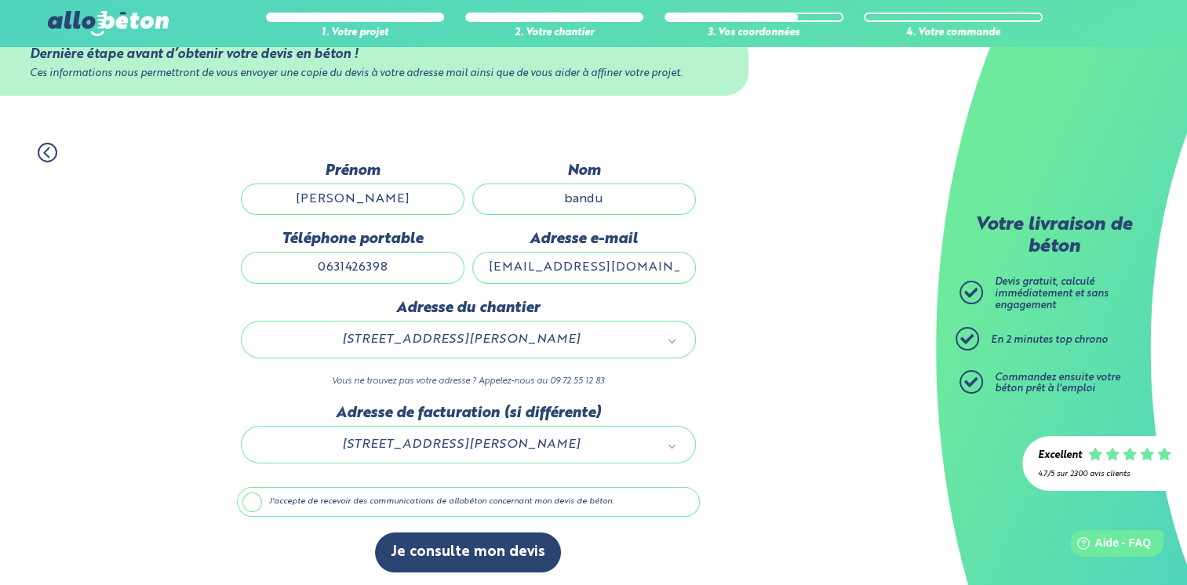
click at [248, 499] on label "J'accepte de recevoir des communications de allobéton concernant mon devis de b…" at bounding box center [468, 502] width 463 height 30
click at [0, 0] on input "J'accepte de recevoir des communications de allobéton concernant mon devis de b…" at bounding box center [0, 0] width 0 height 0
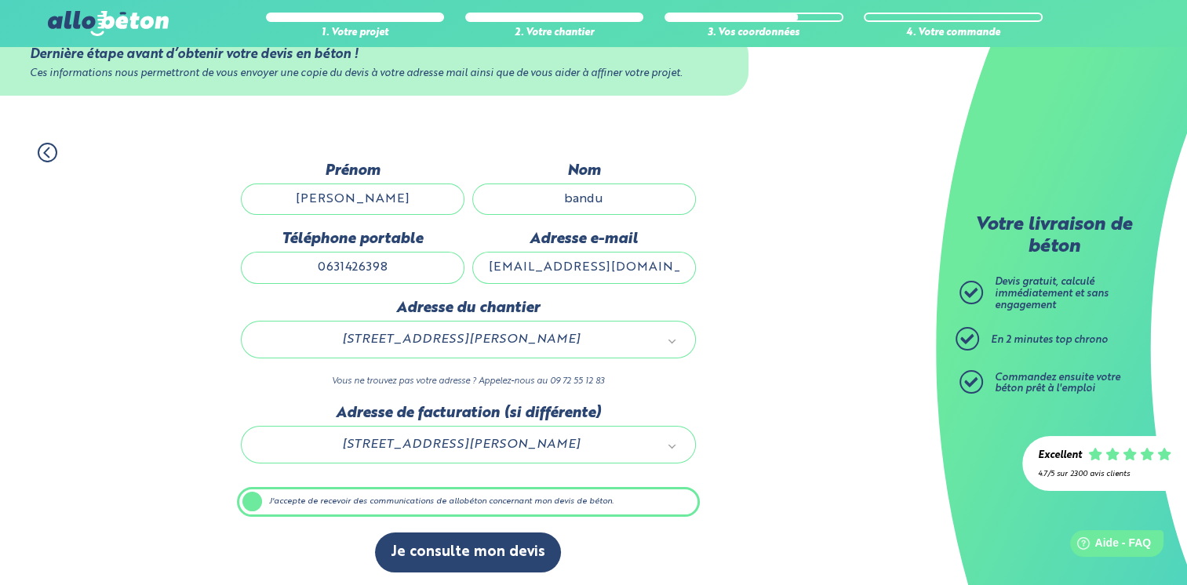
drag, startPoint x: 599, startPoint y: 443, endPoint x: 358, endPoint y: 457, distance: 242.0
click at [44, 149] on icon at bounding box center [48, 153] width 20 height 20
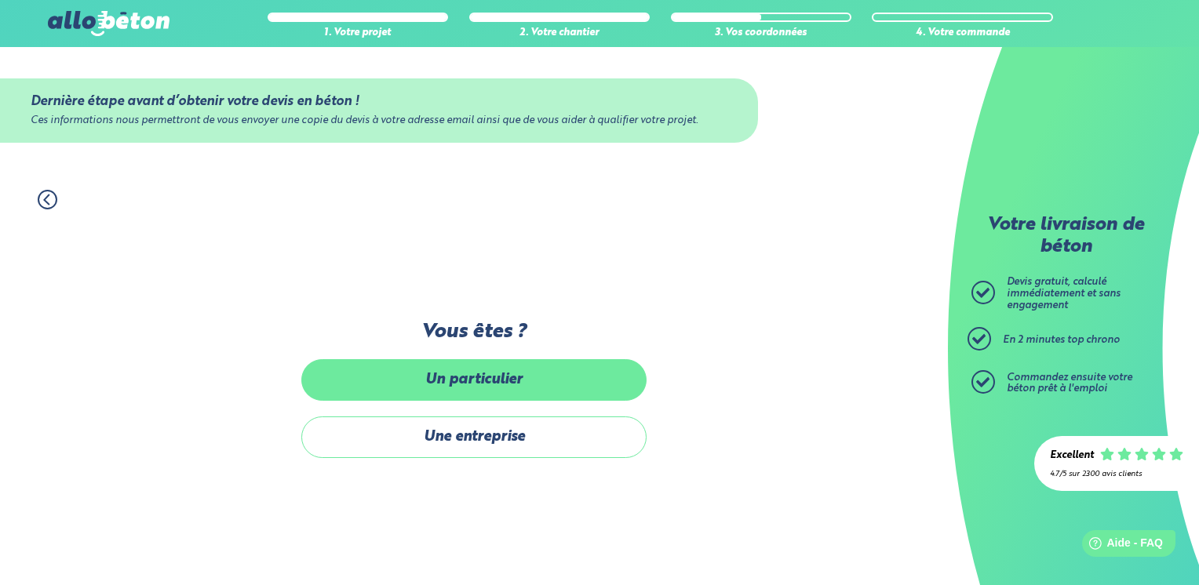
click at [410, 366] on label "Un particulier" at bounding box center [473, 380] width 345 height 42
click at [0, 0] on input "Un particulier" at bounding box center [0, 0] width 0 height 0
